Goal: Transaction & Acquisition: Subscribe to service/newsletter

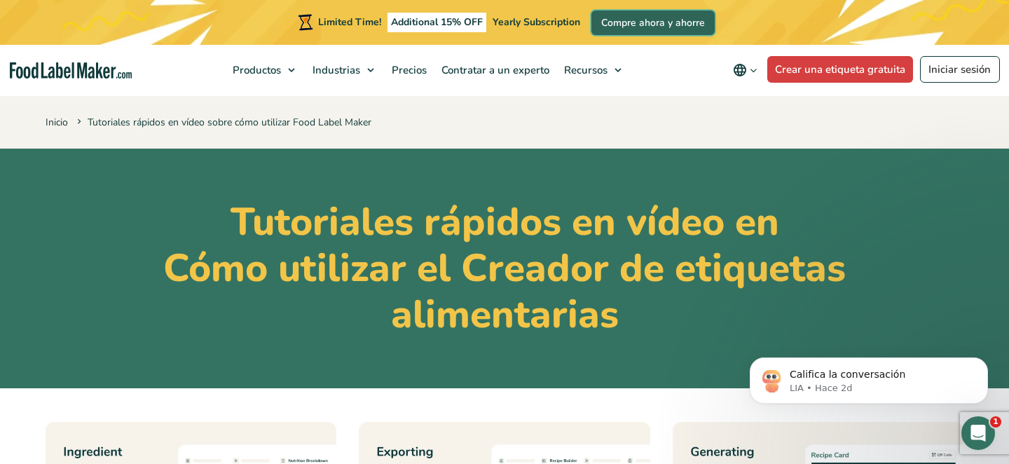
click at [657, 16] on link "Compre ahora y ahorre" at bounding box center [652, 23] width 123 height 25
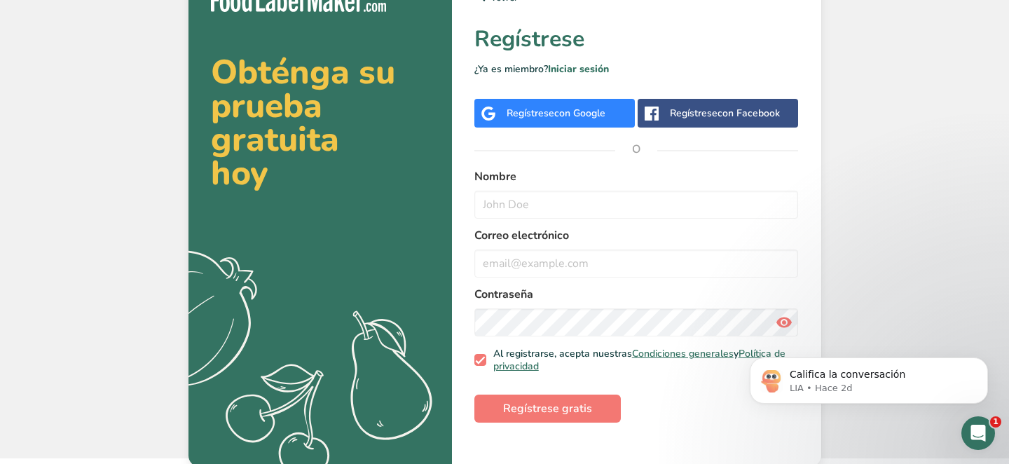
scroll to position [27, 0]
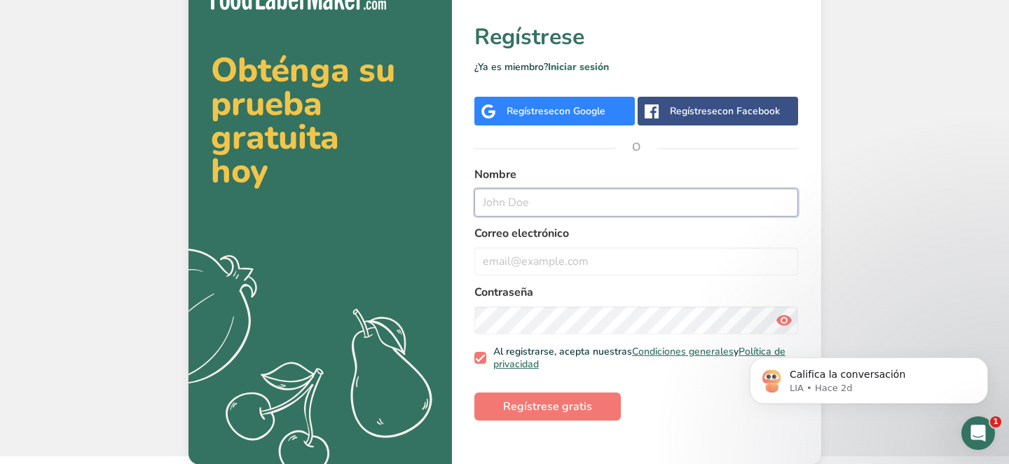
click at [559, 212] on input "text" at bounding box center [636, 202] width 324 height 28
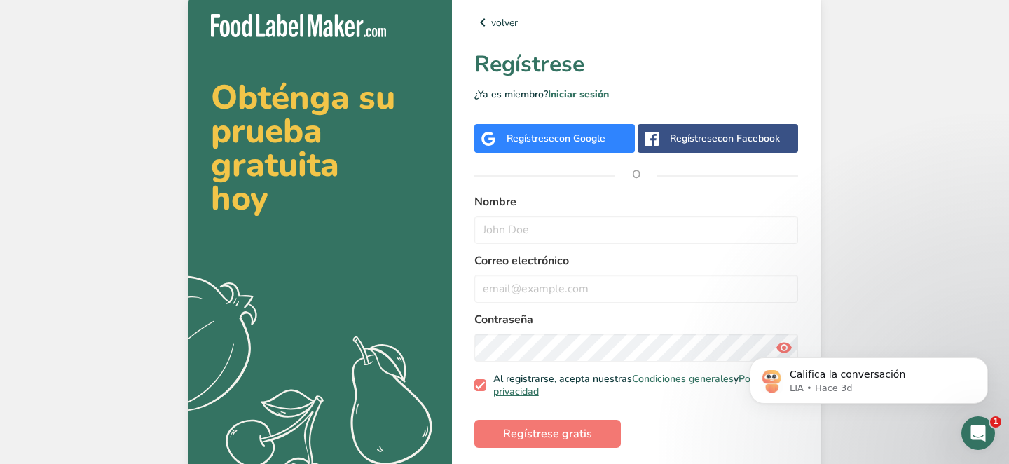
click at [583, 136] on span "con Google" at bounding box center [579, 138] width 51 height 13
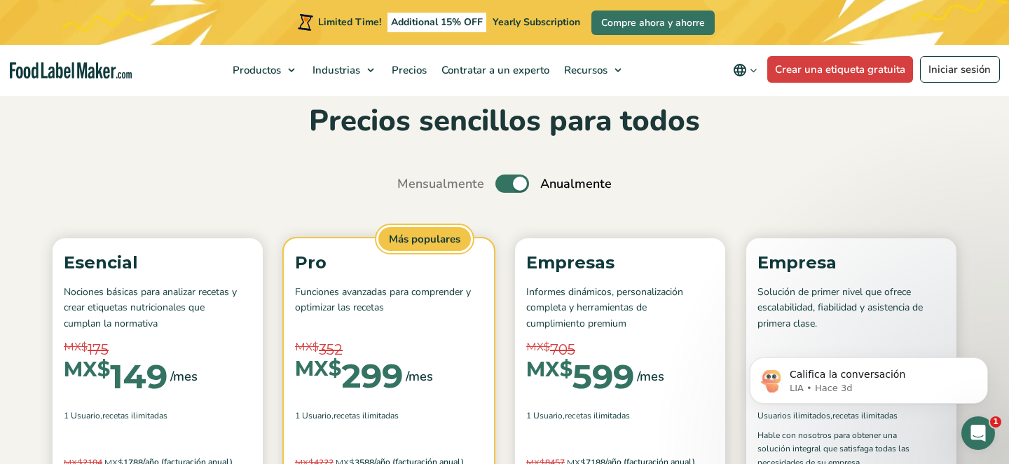
scroll to position [58, 0]
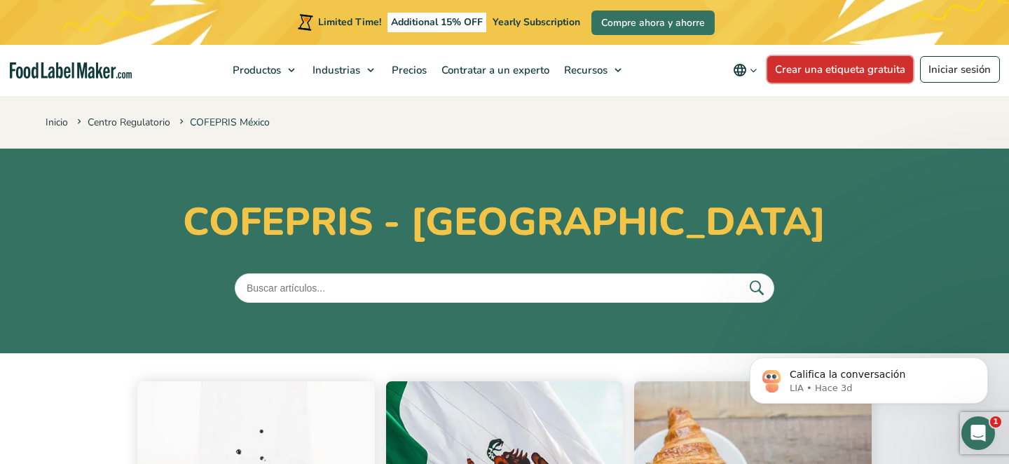
click at [806, 70] on link "Crear una etiqueta gratuita" at bounding box center [840, 69] width 146 height 27
